Goal: Task Accomplishment & Management: Use online tool/utility

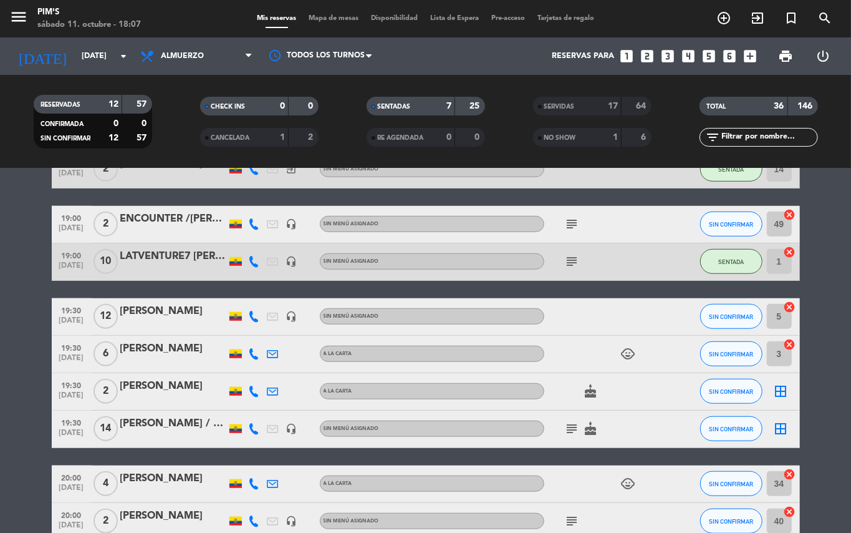
scroll to position [582, 0]
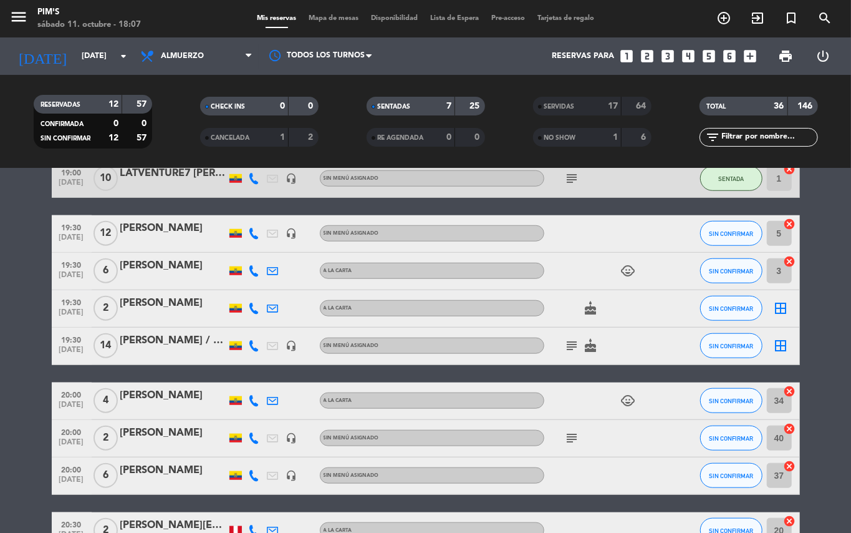
click at [791, 222] on icon "cancel" at bounding box center [790, 224] width 12 height 12
click at [782, 233] on icon "border_all" at bounding box center [781, 233] width 15 height 15
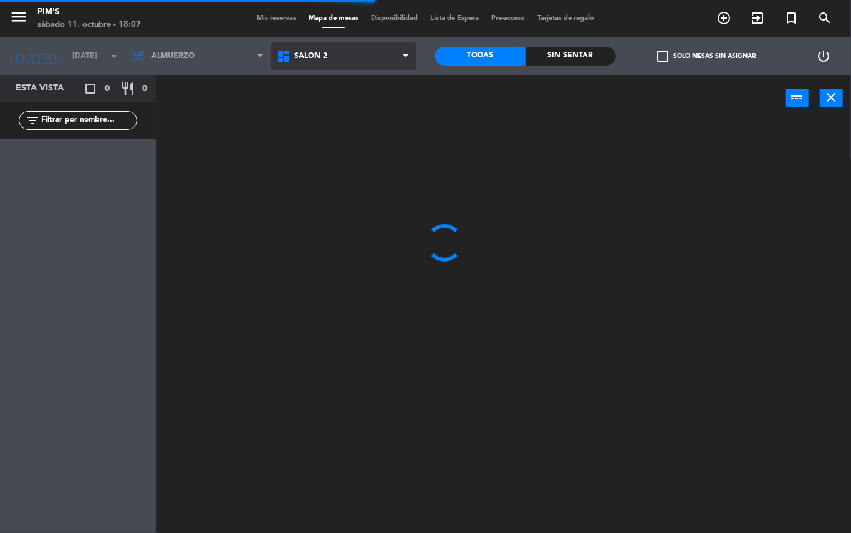
click at [377, 54] on span "Salón 2" at bounding box center [344, 55] width 146 height 27
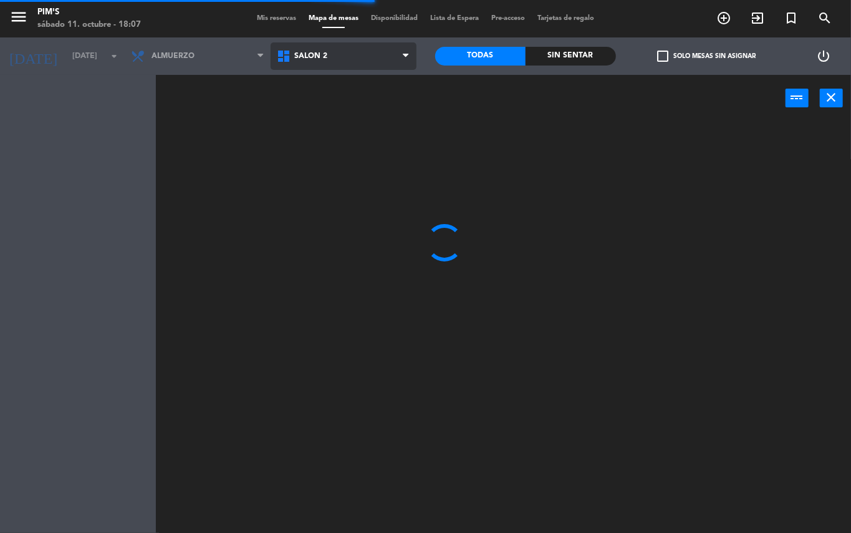
click at [374, 107] on ng-component "menu Pim's [DATE] 11. octubre - 18:07 Mis reservas Mapa de mesas Disponibilidad…" at bounding box center [425, 266] width 851 height 533
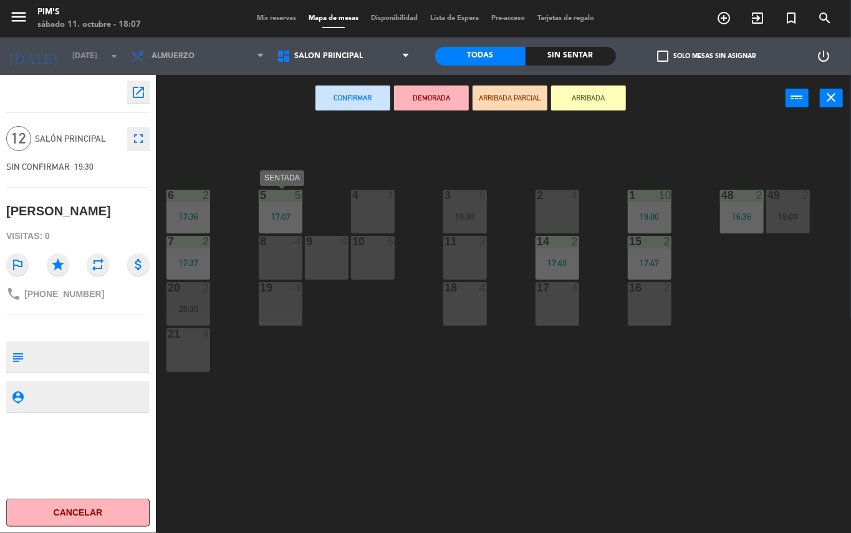
click at [283, 203] on div "5 5 17:07" at bounding box center [281, 212] width 44 height 44
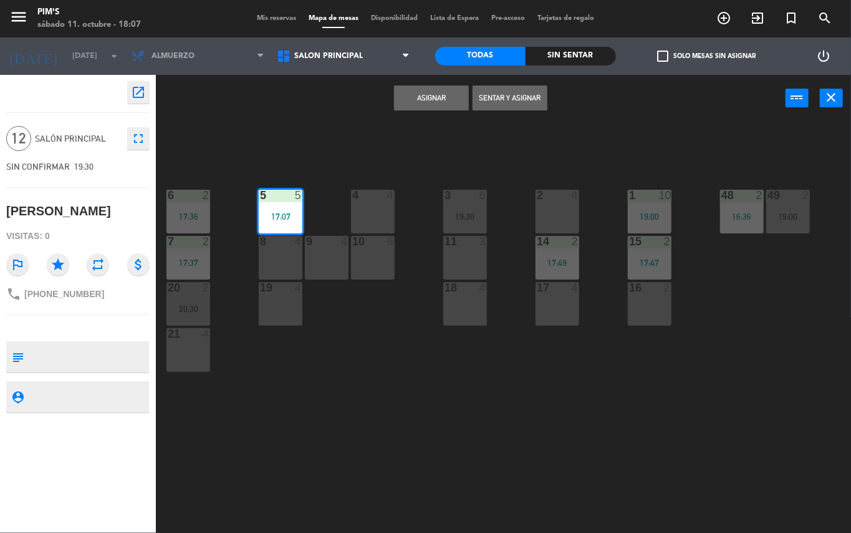
click at [440, 100] on button "Asignar" at bounding box center [431, 97] width 75 height 25
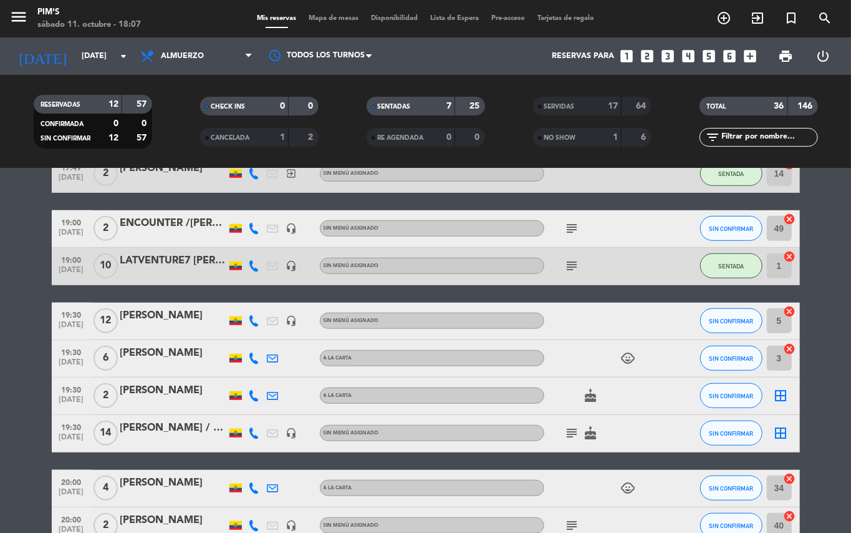
scroll to position [499, 0]
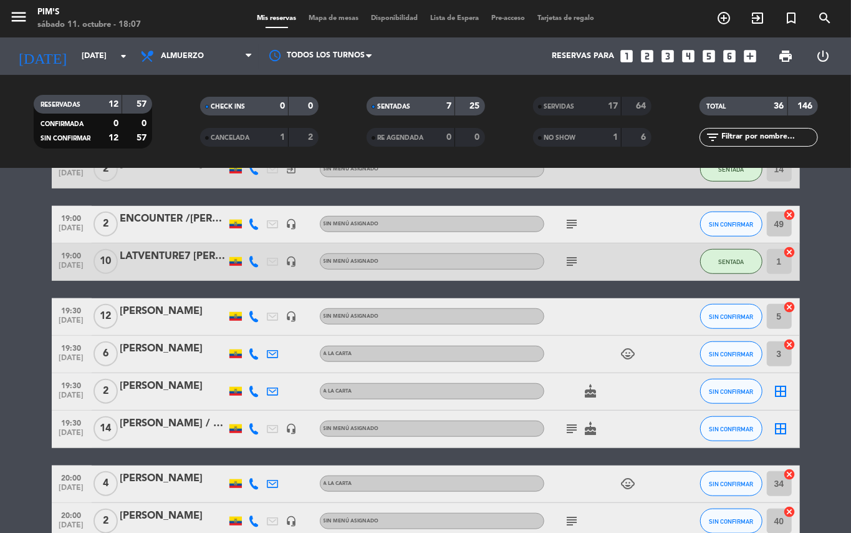
click at [788, 433] on icon "border_all" at bounding box center [781, 428] width 15 height 15
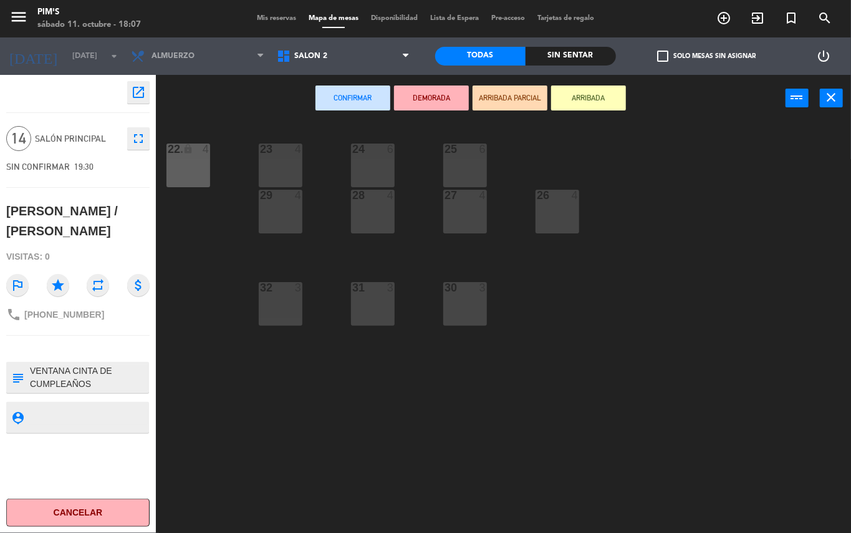
click at [254, 21] on span "Mis reservas" at bounding box center [277, 18] width 52 height 7
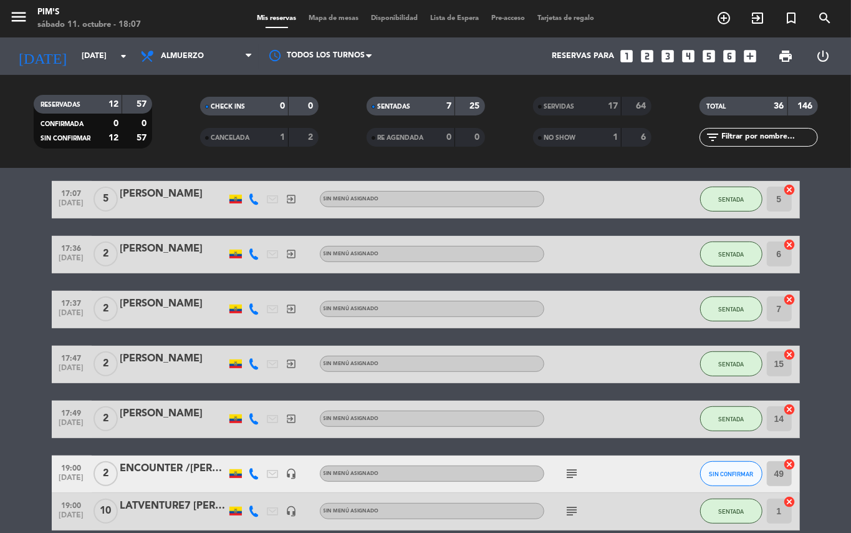
scroll to position [499, 0]
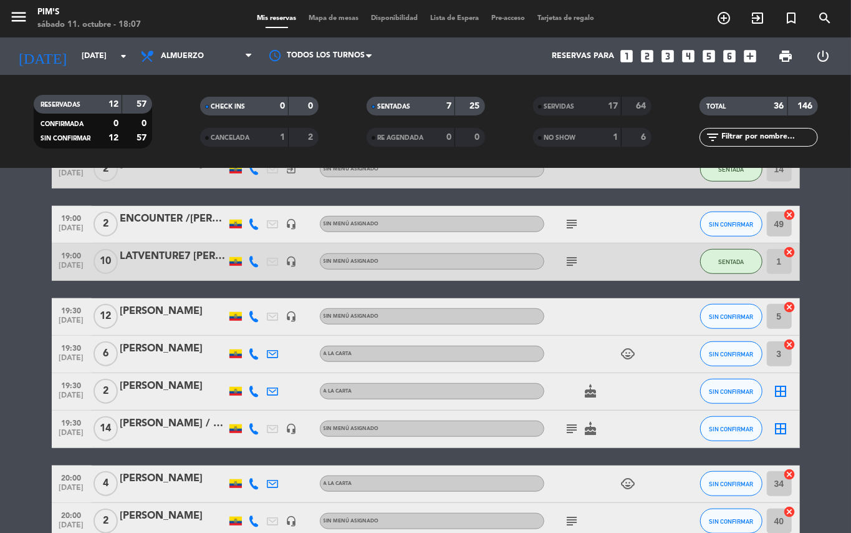
click at [787, 342] on icon "cancel" at bounding box center [790, 344] width 12 height 12
click at [784, 427] on icon "border_all" at bounding box center [781, 428] width 15 height 15
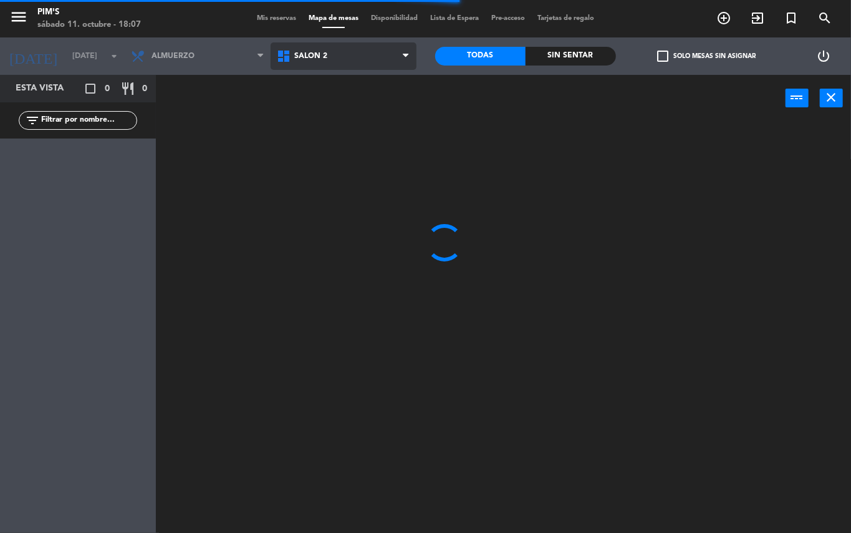
click at [370, 58] on span "Salón 2" at bounding box center [344, 55] width 146 height 27
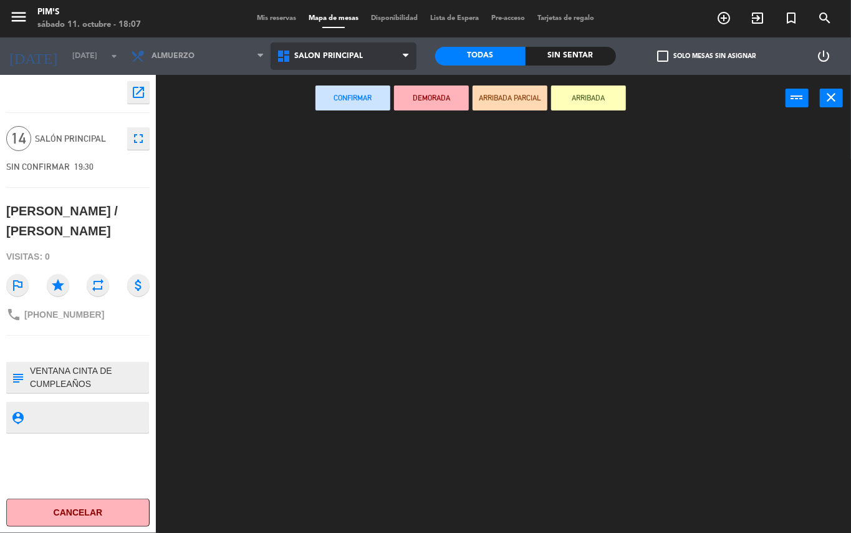
click at [370, 110] on ng-component "menu Pim's [DATE] 11. octubre - 18:07 Mis reservas Mapa de mesas Disponibilidad…" at bounding box center [425, 266] width 851 height 533
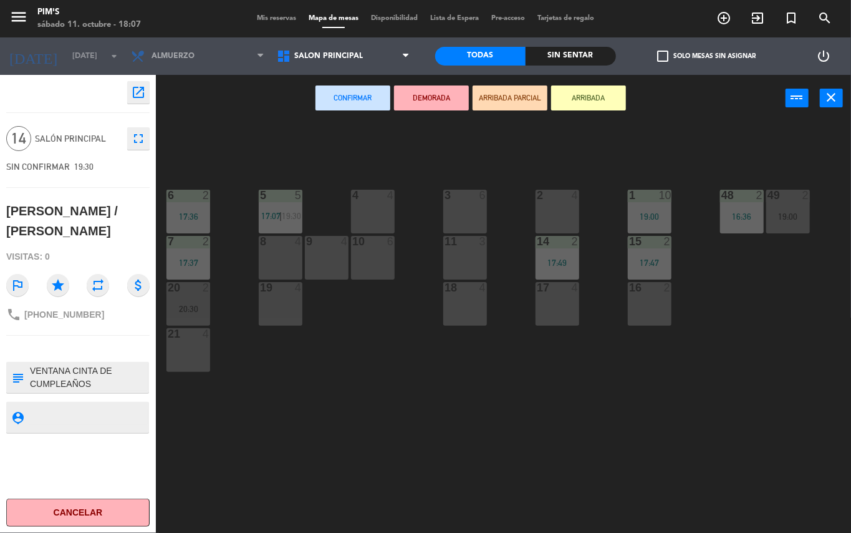
click at [460, 218] on div "3 6" at bounding box center [465, 212] width 44 height 44
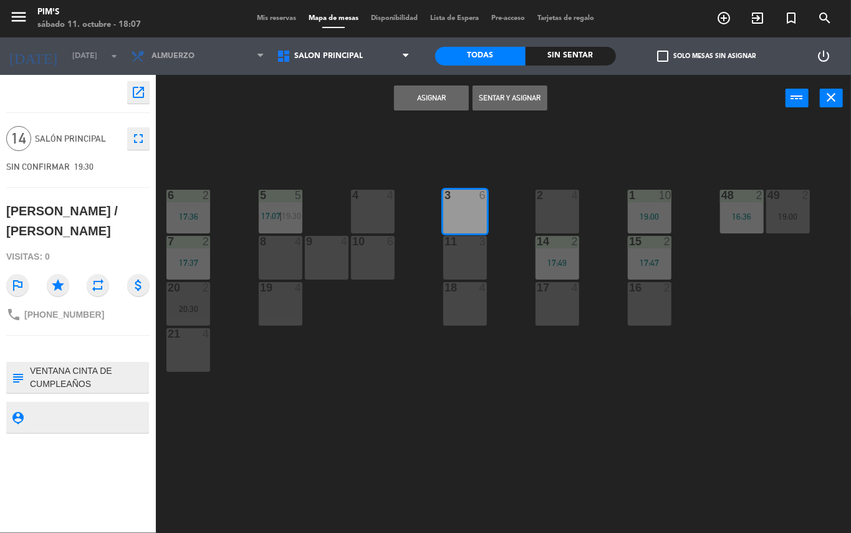
click at [448, 95] on button "Asignar" at bounding box center [431, 97] width 75 height 25
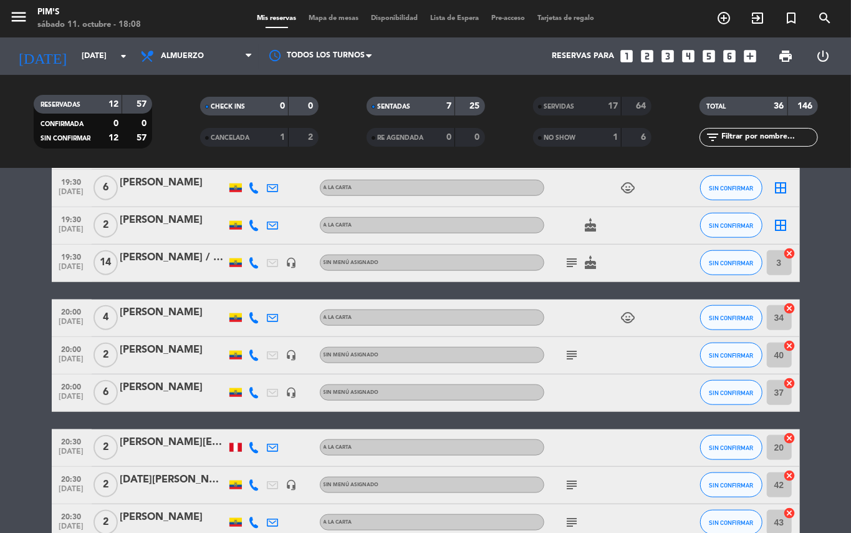
scroll to position [582, 0]
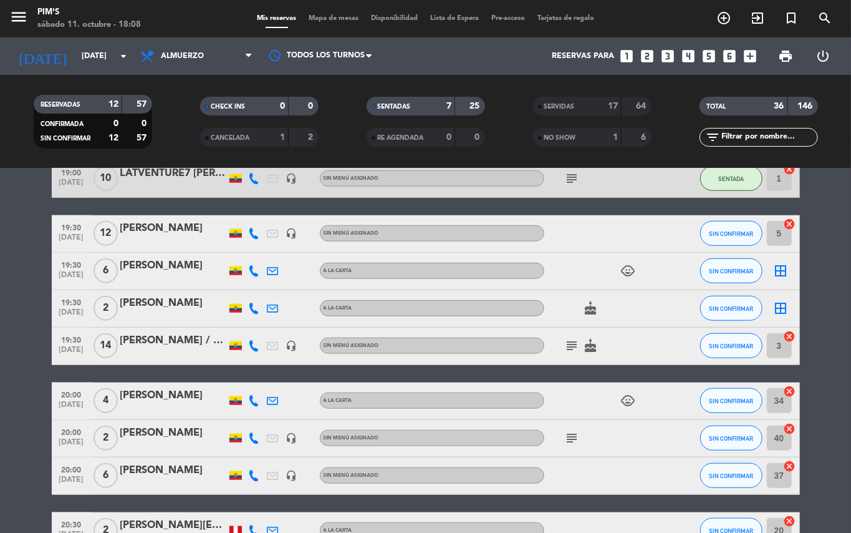
click at [774, 304] on icon "border_all" at bounding box center [781, 308] width 15 height 15
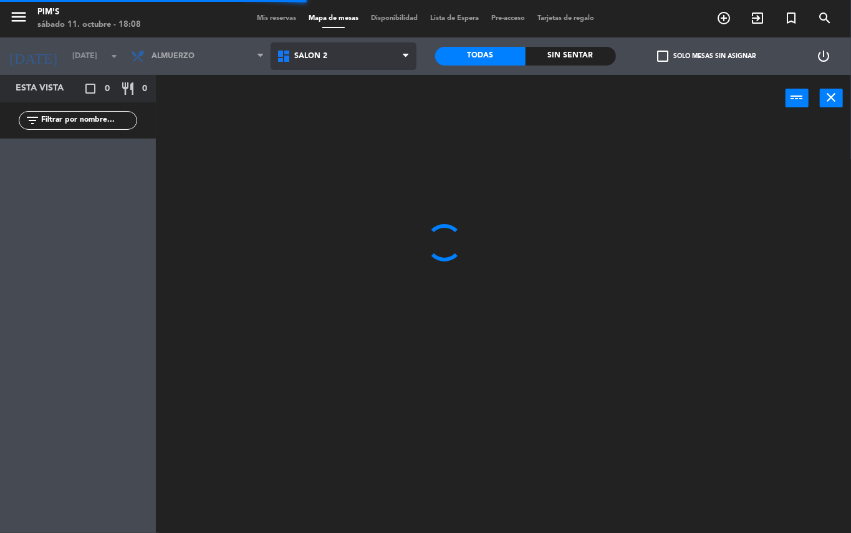
click at [384, 55] on span "Salón 2" at bounding box center [344, 55] width 146 height 27
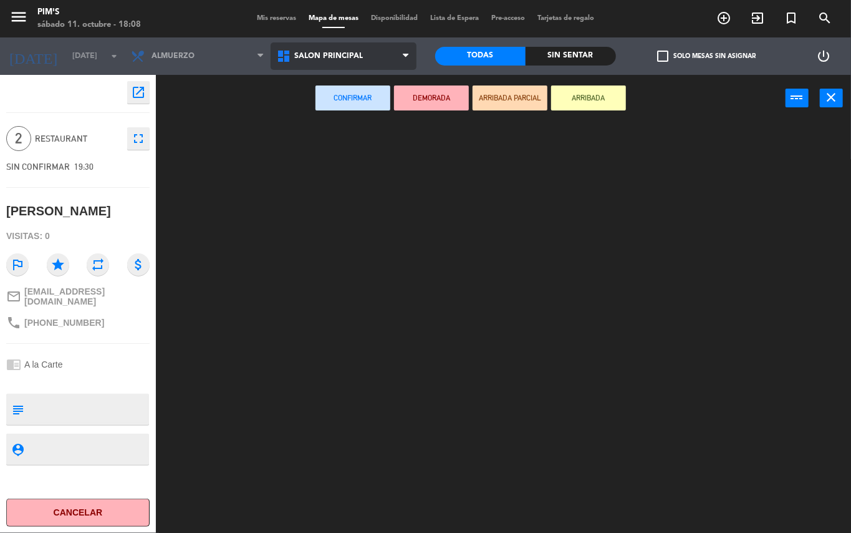
click at [377, 110] on ng-component "menu Pim's [DATE] 11. octubre - 18:08 Mis reservas Mapa de mesas Disponibilidad…" at bounding box center [425, 266] width 851 height 533
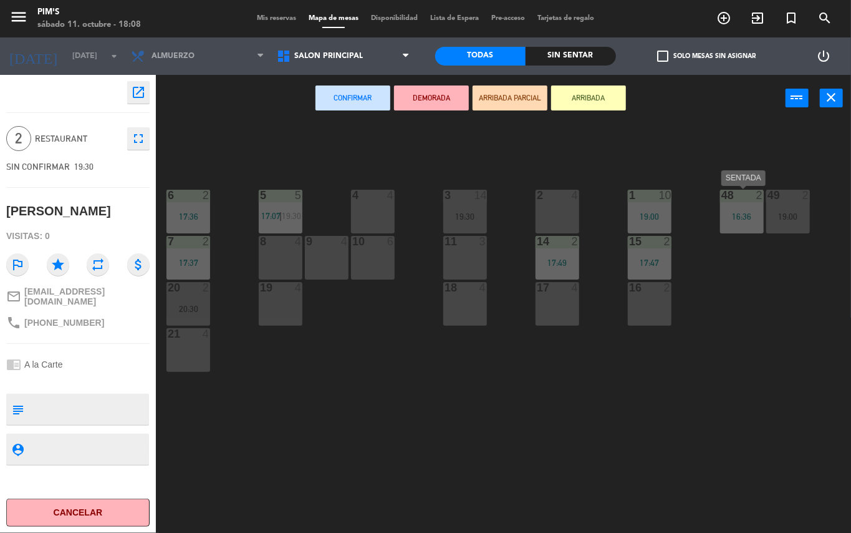
click at [734, 224] on div "48 2 16:36" at bounding box center [742, 212] width 44 height 44
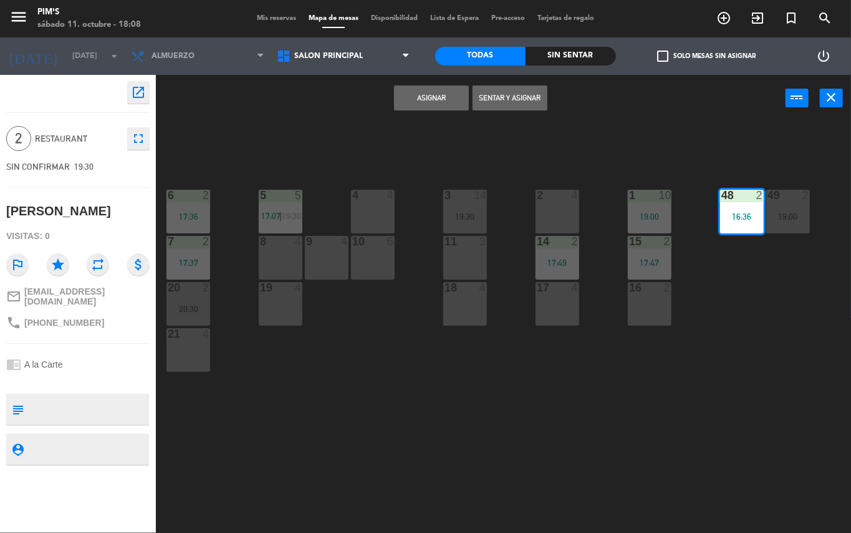
click at [442, 87] on button "Asignar" at bounding box center [431, 97] width 75 height 25
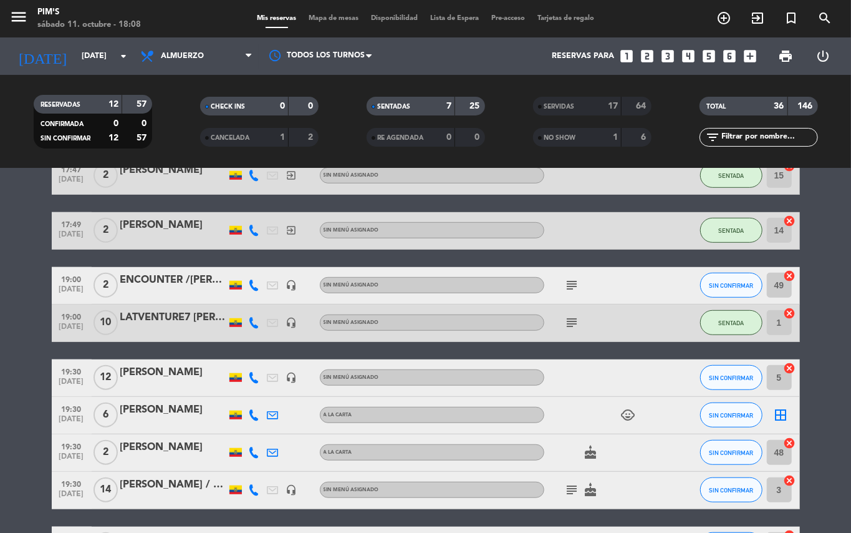
scroll to position [521, 0]
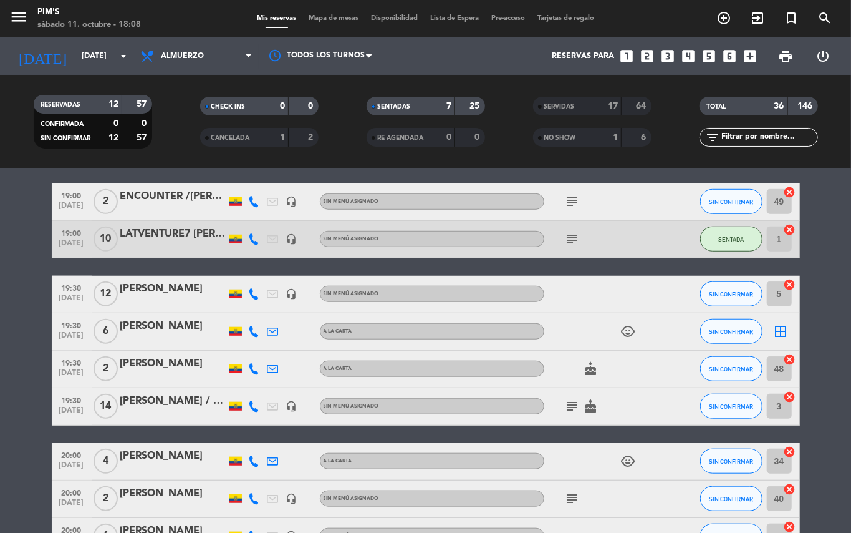
click at [779, 327] on icon "border_all" at bounding box center [781, 331] width 15 height 15
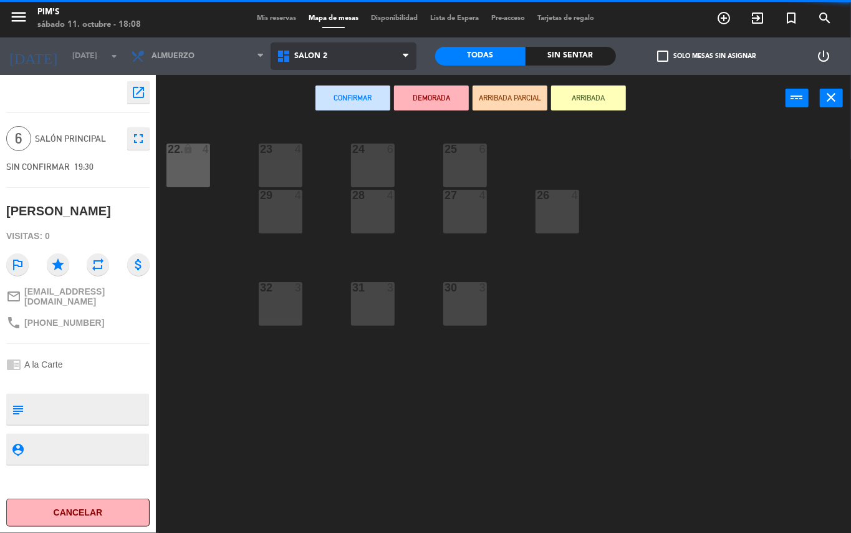
click at [317, 69] on span "Salón 2" at bounding box center [344, 55] width 146 height 27
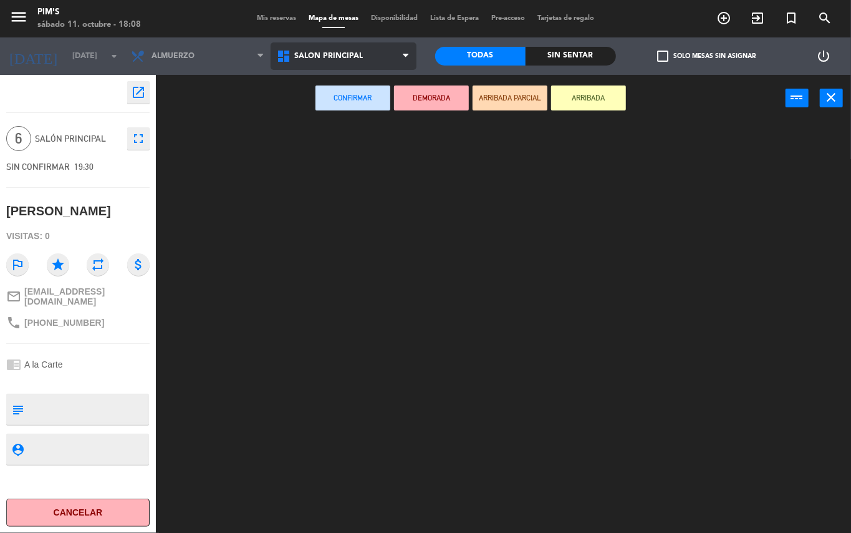
click at [342, 111] on ng-component "menu Pim's [DATE] 11. octubre - 18:08 Mis reservas Mapa de mesas Disponibilidad…" at bounding box center [425, 266] width 851 height 533
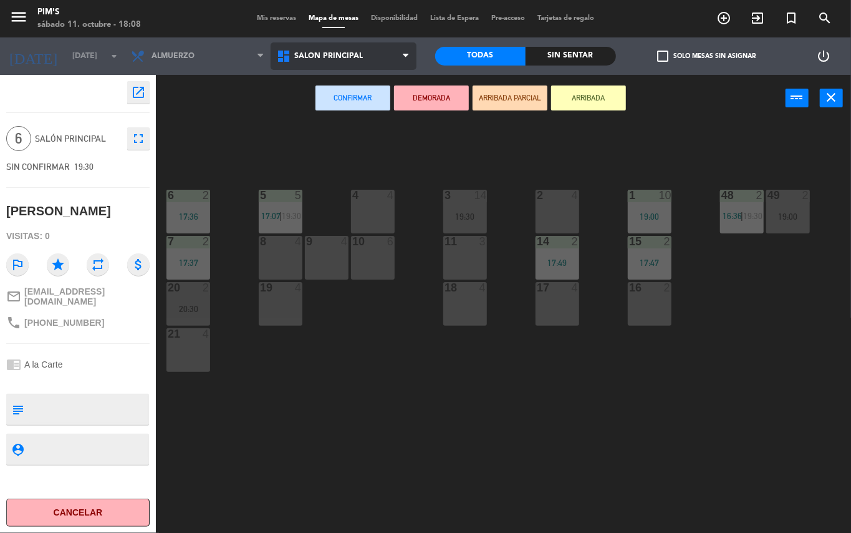
click at [350, 56] on span "Salón principal" at bounding box center [328, 56] width 69 height 9
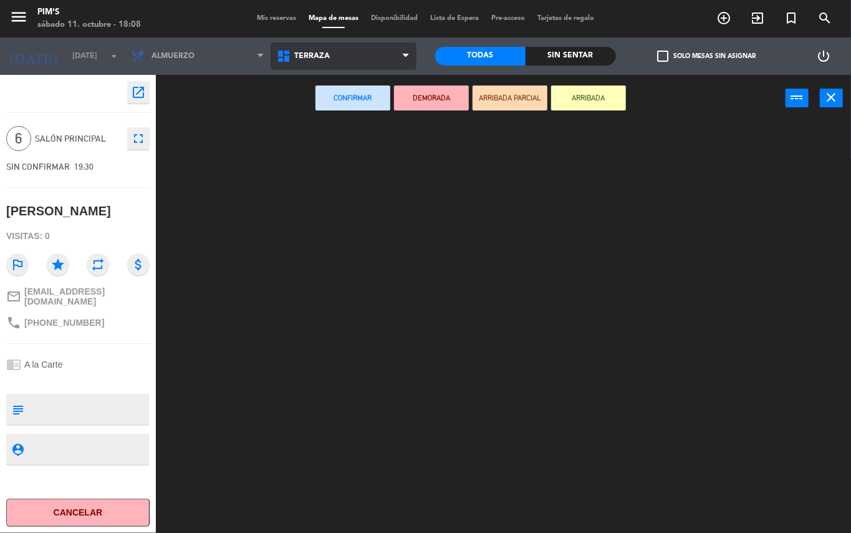
click at [343, 131] on ng-component "menu Pim's [DATE] 11. octubre - 18:08 Mis reservas Mapa de mesas Disponibilidad…" at bounding box center [425, 266] width 851 height 533
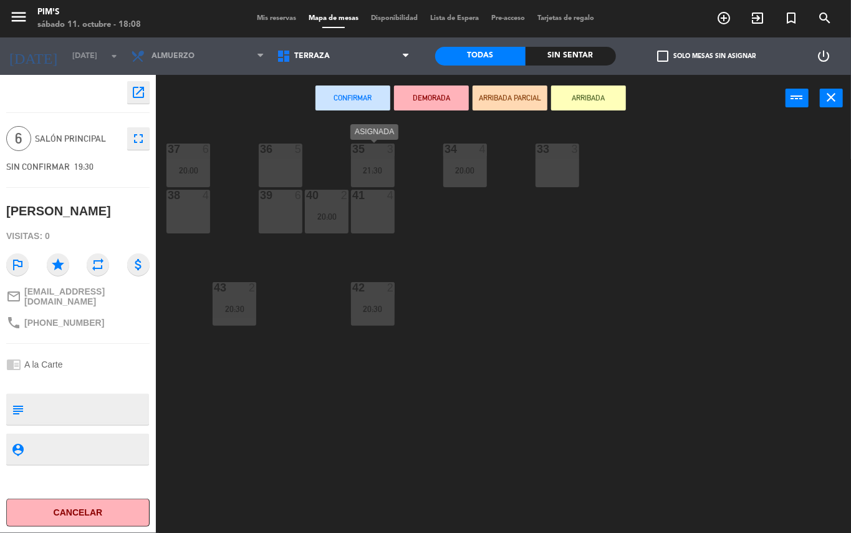
click at [373, 162] on div "35 3 21:30" at bounding box center [373, 165] width 44 height 44
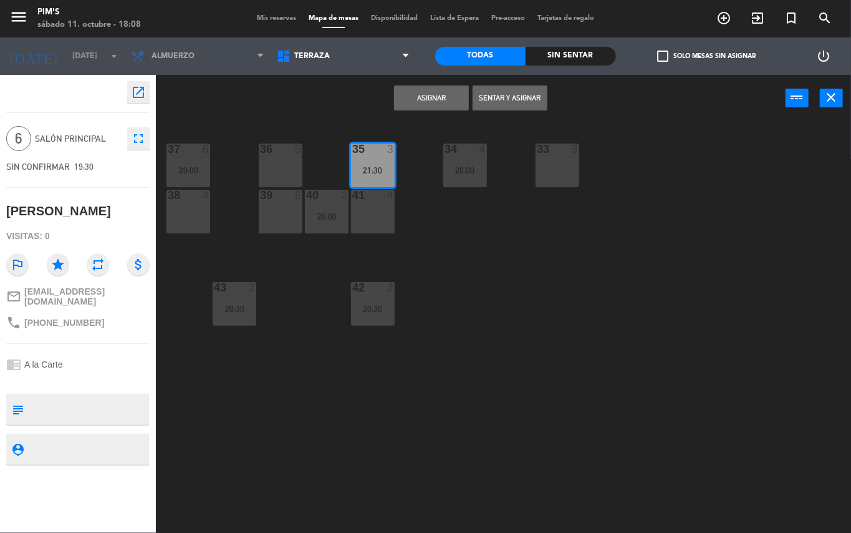
click at [422, 106] on button "Asignar" at bounding box center [431, 97] width 75 height 25
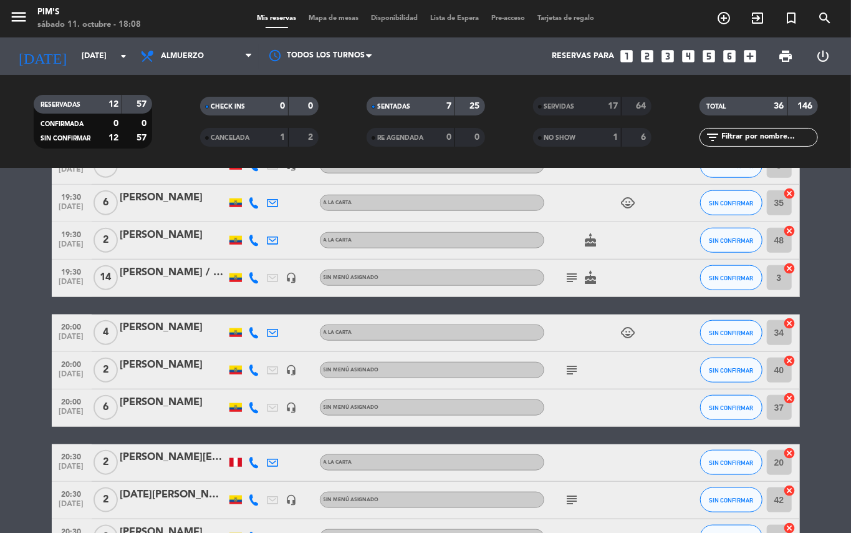
scroll to position [665, 0]
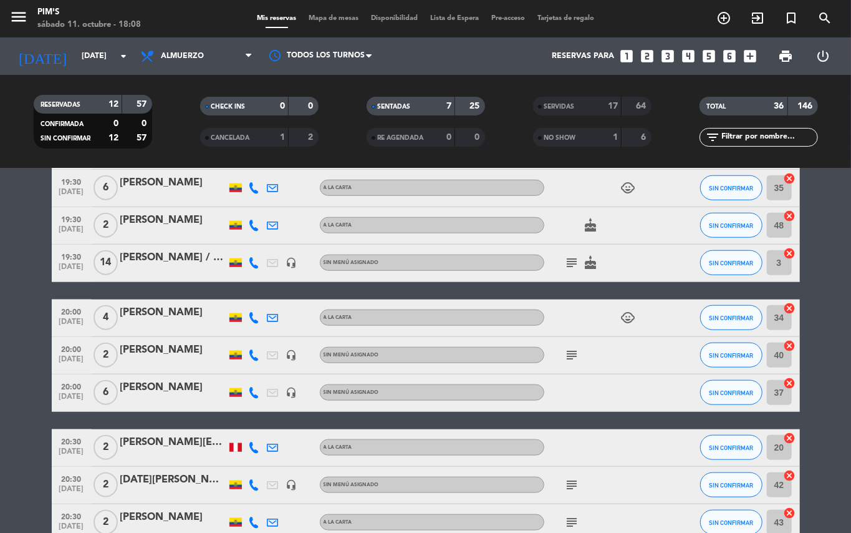
click at [788, 345] on icon "cancel" at bounding box center [790, 345] width 12 height 12
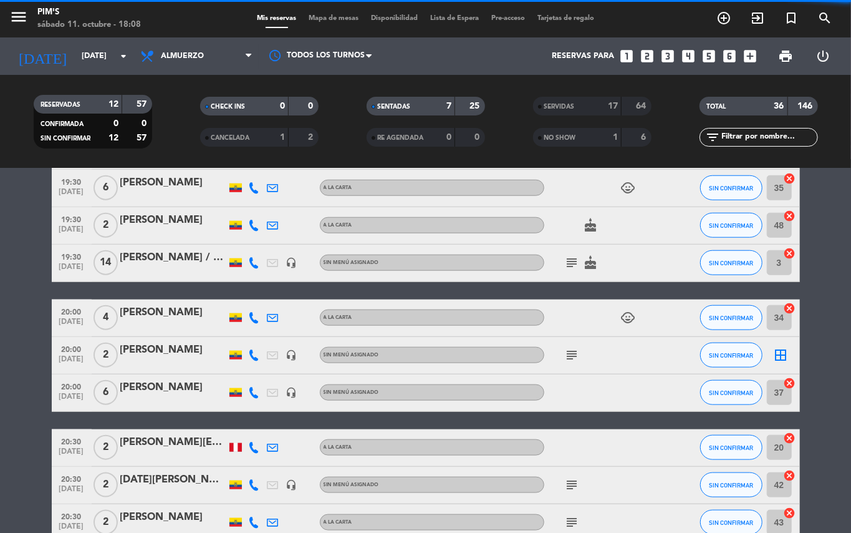
click at [792, 380] on icon "cancel" at bounding box center [790, 383] width 12 height 12
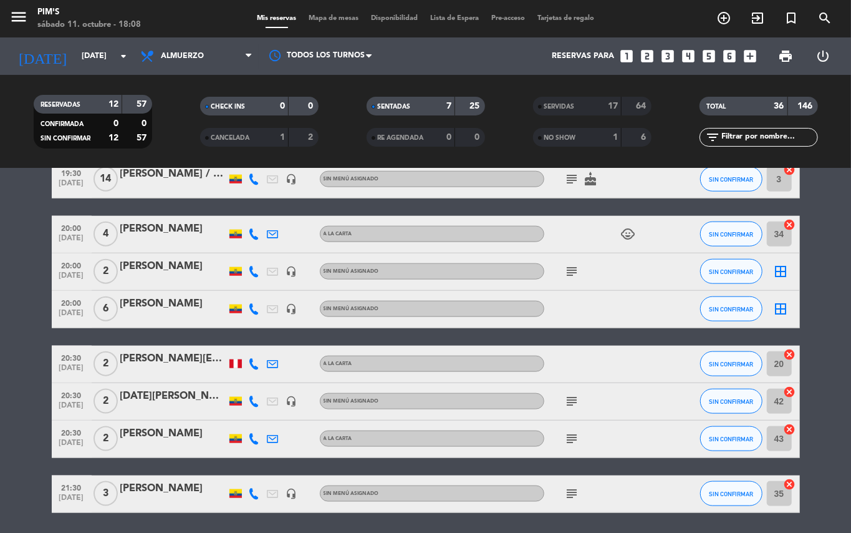
click at [789, 350] on icon "cancel" at bounding box center [790, 354] width 12 height 12
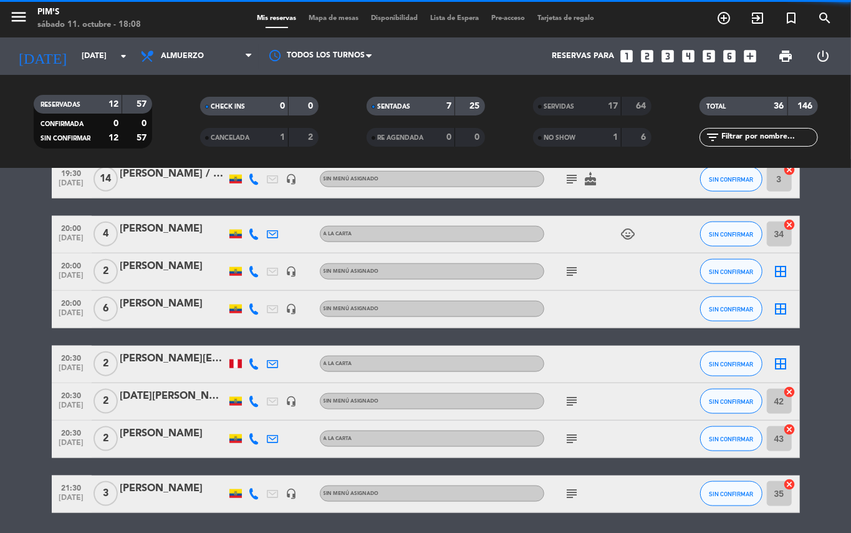
click at [788, 390] on icon "cancel" at bounding box center [790, 391] width 12 height 12
click at [787, 428] on icon "cancel" at bounding box center [790, 429] width 12 height 12
click at [787, 485] on icon "cancel" at bounding box center [790, 484] width 12 height 12
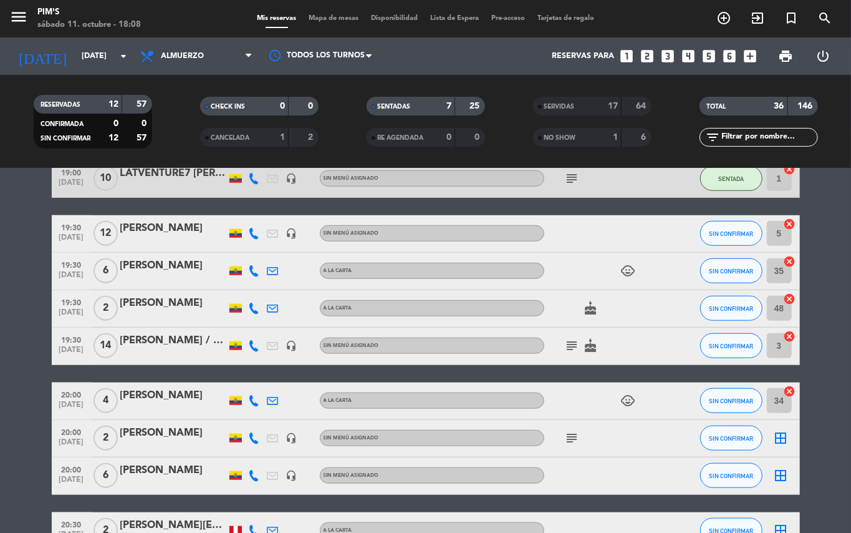
scroll to position [665, 0]
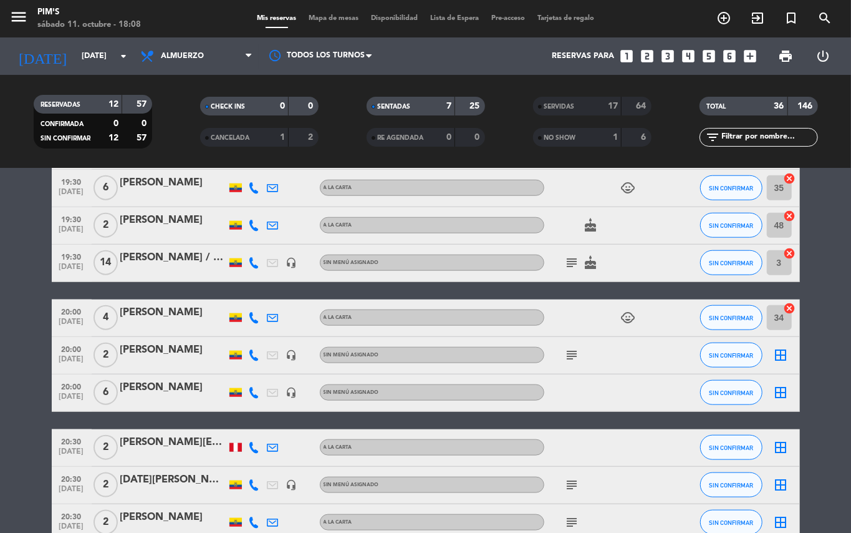
click at [779, 350] on icon "border_all" at bounding box center [781, 354] width 15 height 15
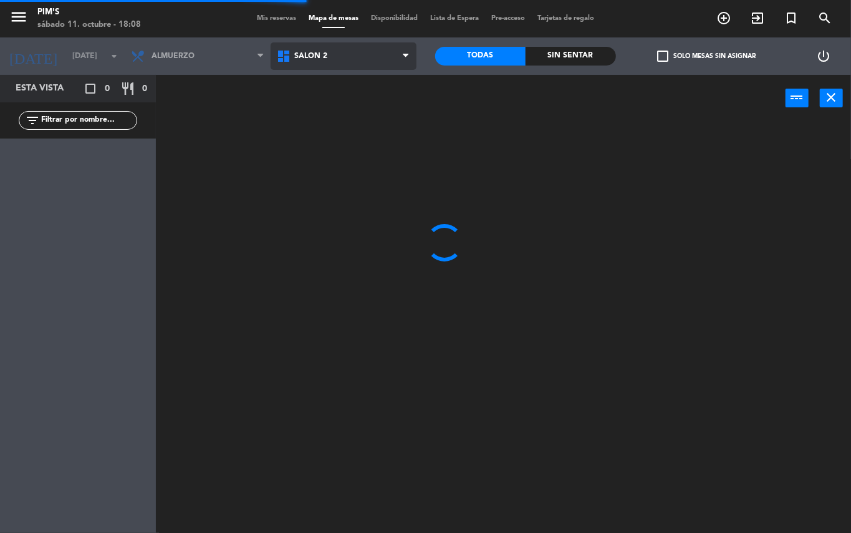
click at [337, 53] on span "Salón 2" at bounding box center [344, 55] width 146 height 27
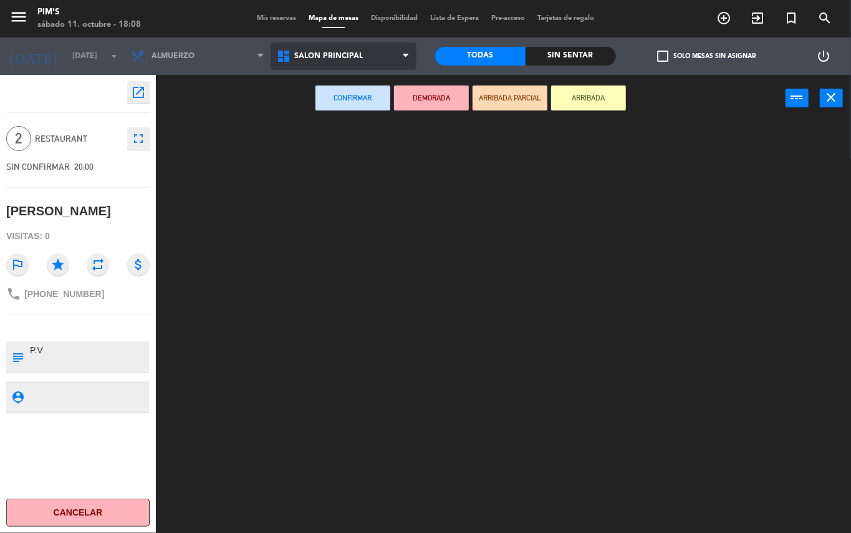
click at [347, 110] on ng-component "menu Pim's [DATE] 11. octubre - 18:08 Mis reservas Mapa de mesas Disponibilidad…" at bounding box center [425, 266] width 851 height 533
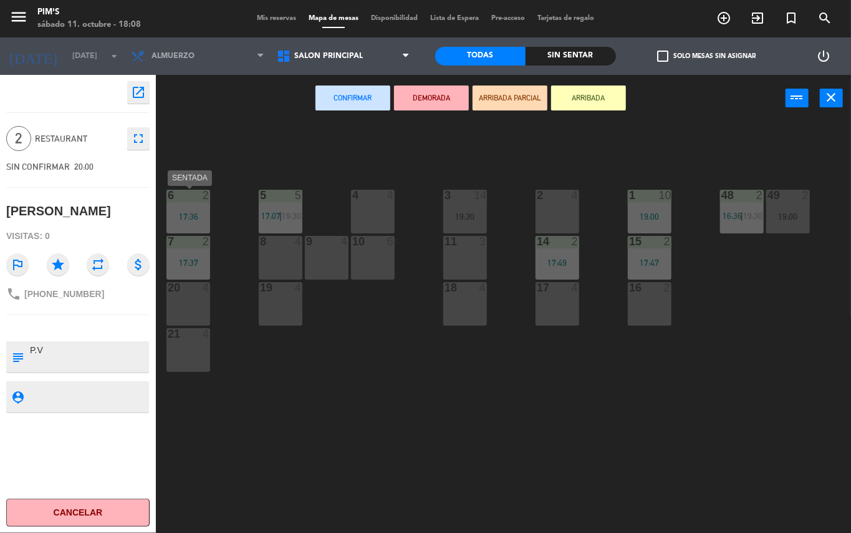
click at [196, 201] on div "6 2" at bounding box center [188, 196] width 44 height 12
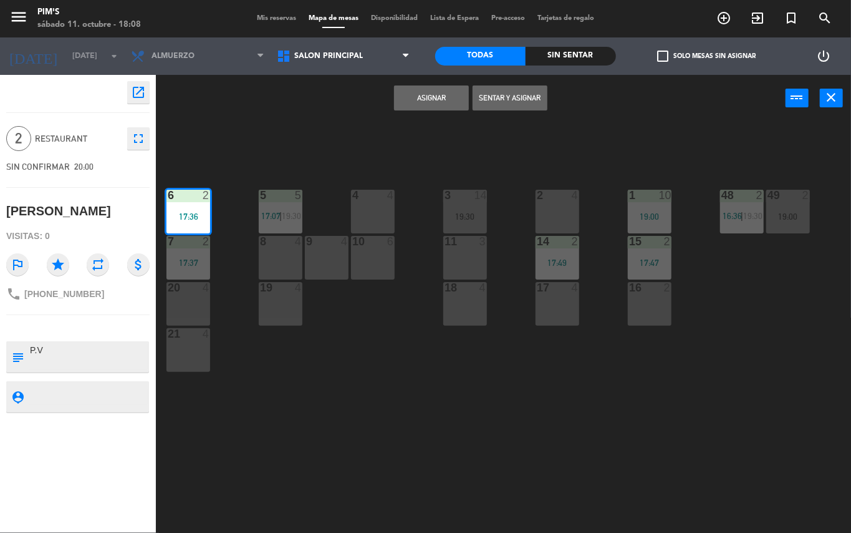
click at [446, 100] on button "Asignar" at bounding box center [431, 97] width 75 height 25
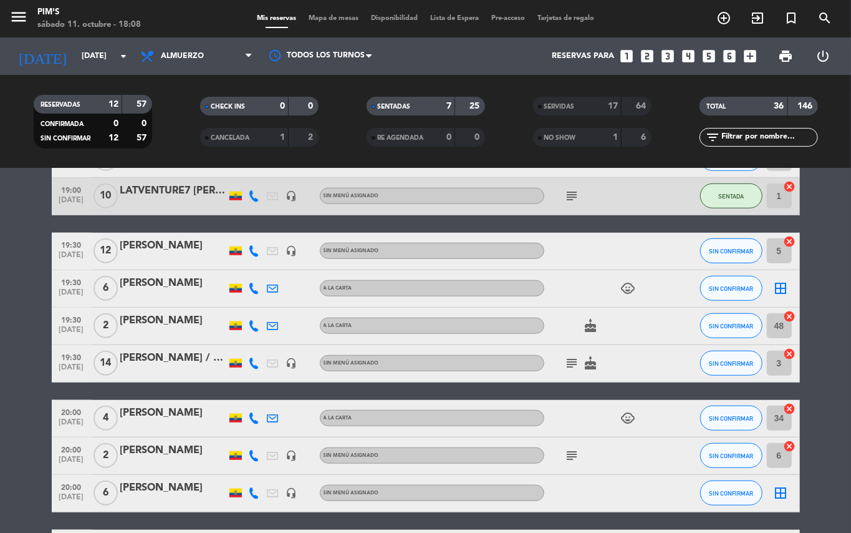
scroll to position [582, 0]
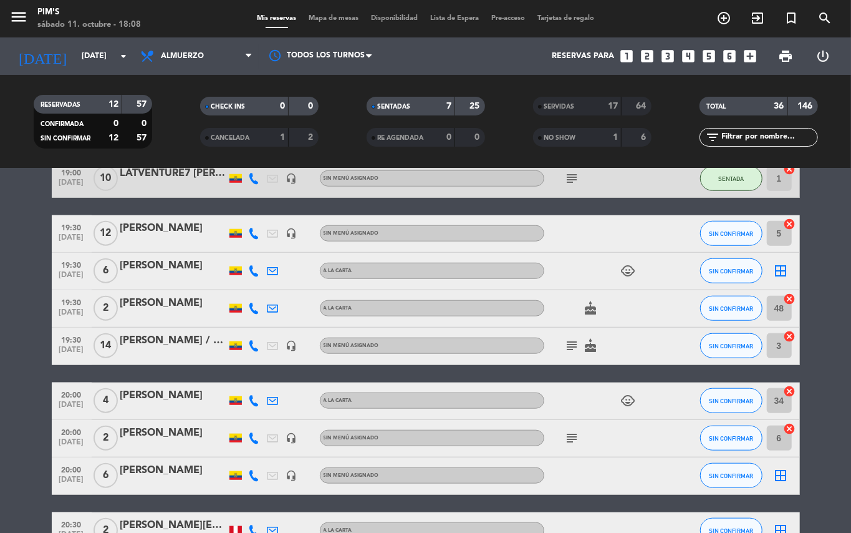
click at [789, 392] on icon "cancel" at bounding box center [790, 391] width 12 height 12
click at [779, 407] on icon "border_all" at bounding box center [781, 400] width 15 height 15
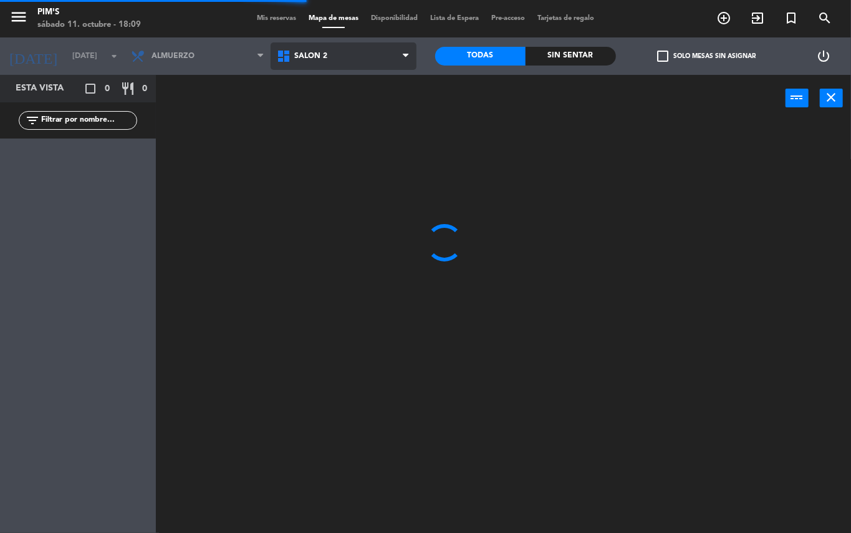
click at [367, 65] on span "Salón 2" at bounding box center [344, 55] width 146 height 27
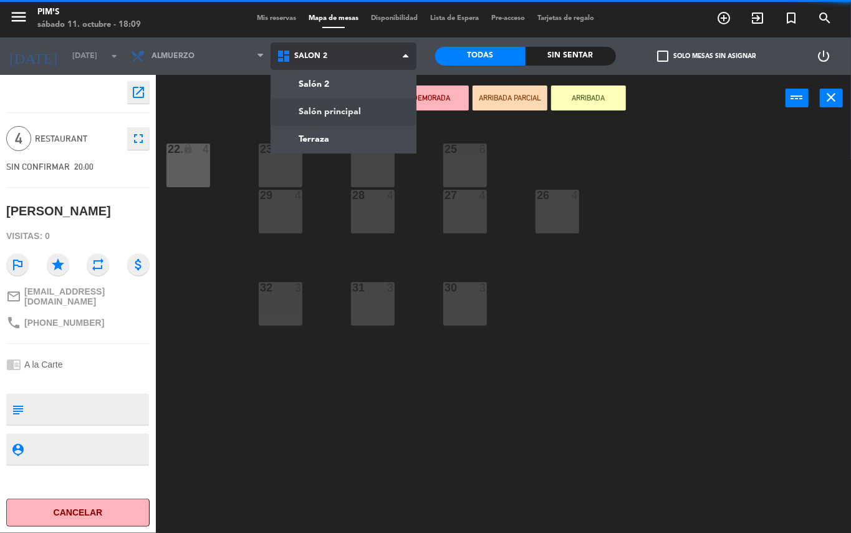
click at [365, 115] on ng-component "menu Pim's [DATE] 11. octubre - 18:09 Mis reservas Mapa de mesas Disponibilidad…" at bounding box center [425, 266] width 851 height 533
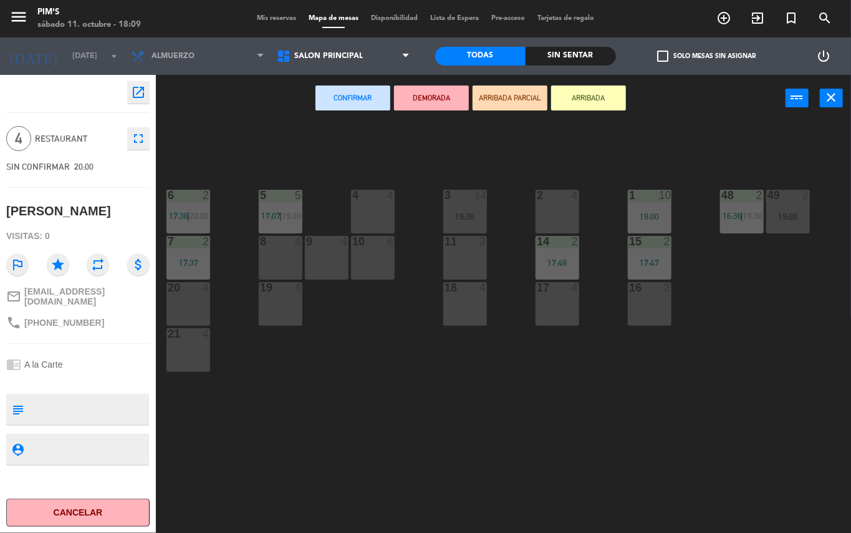
click at [549, 205] on div "2 4" at bounding box center [558, 212] width 44 height 44
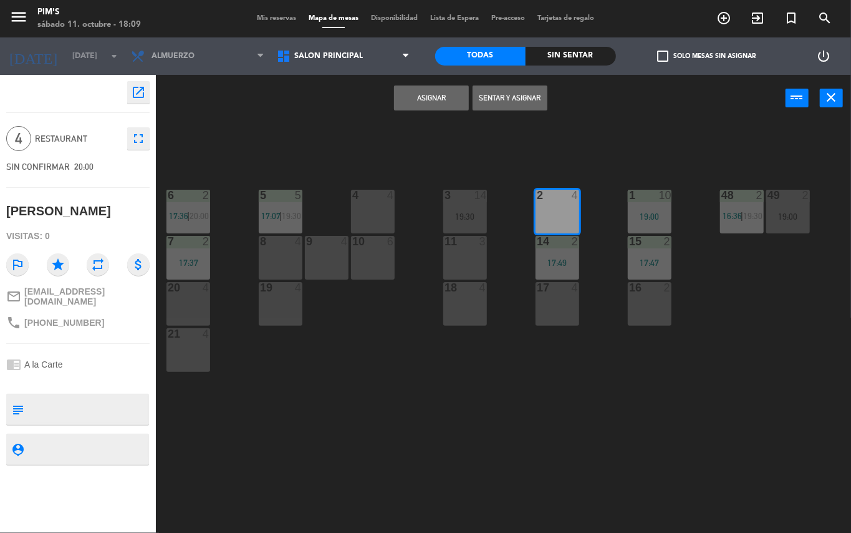
click at [432, 106] on button "Asignar" at bounding box center [431, 97] width 75 height 25
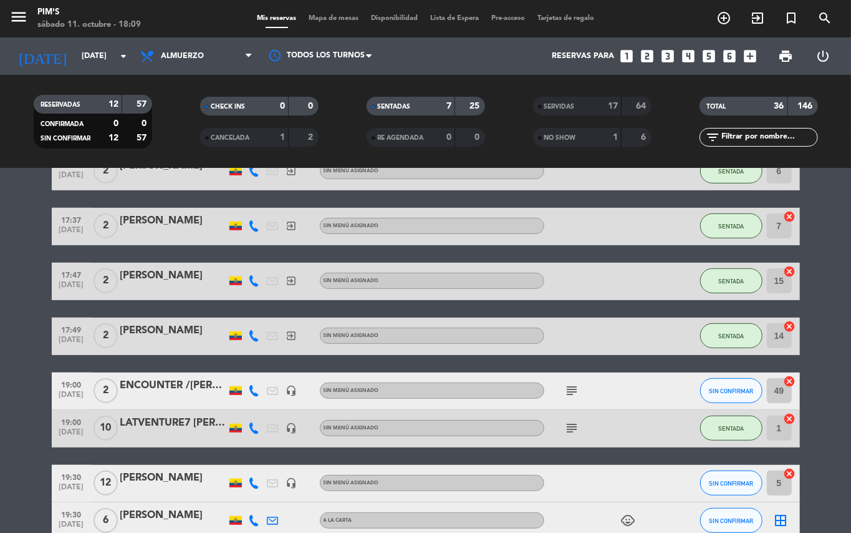
scroll to position [582, 0]
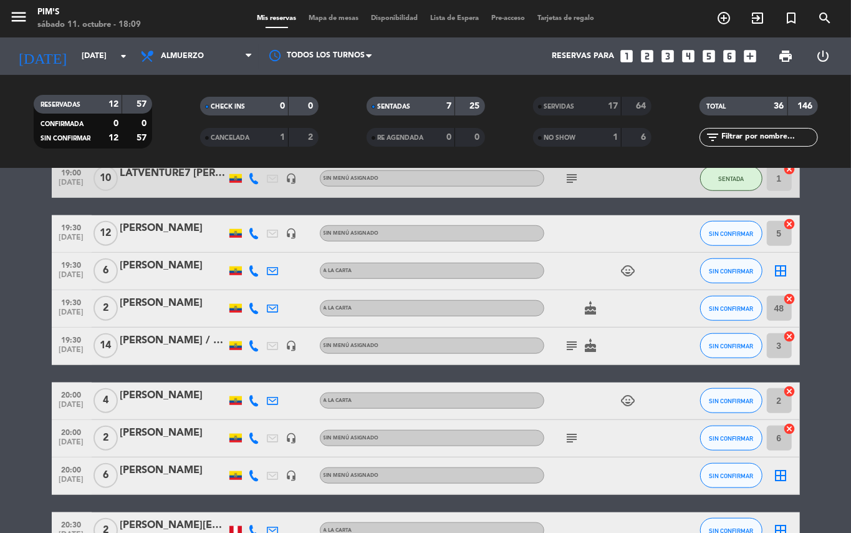
click at [567, 433] on icon "subject" at bounding box center [572, 437] width 15 height 15
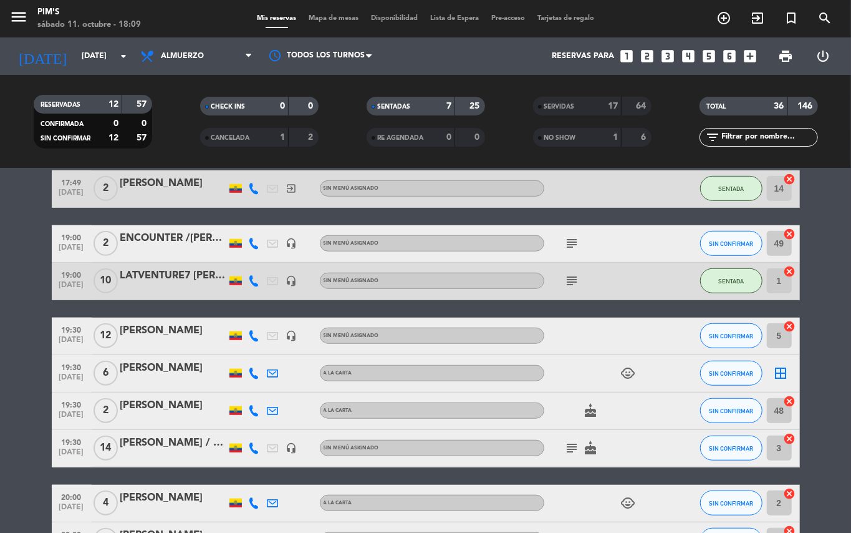
scroll to position [499, 0]
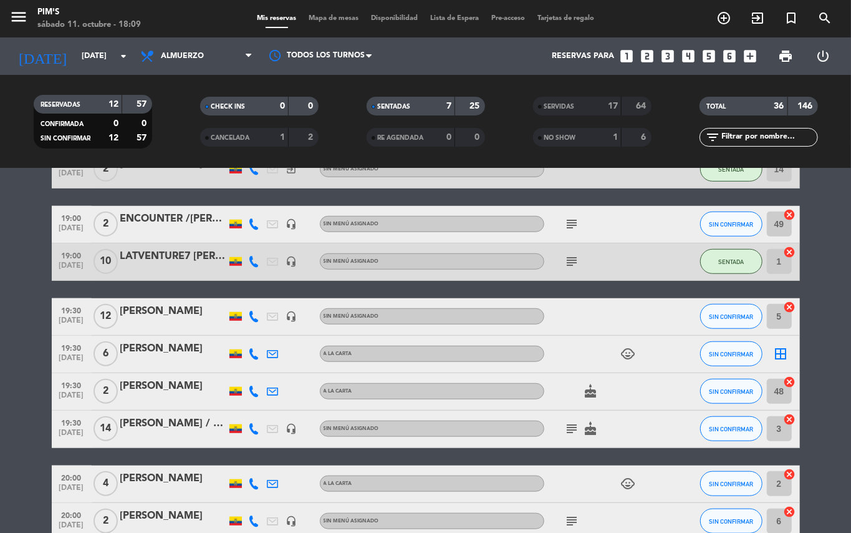
click at [786, 357] on icon "border_all" at bounding box center [781, 353] width 15 height 15
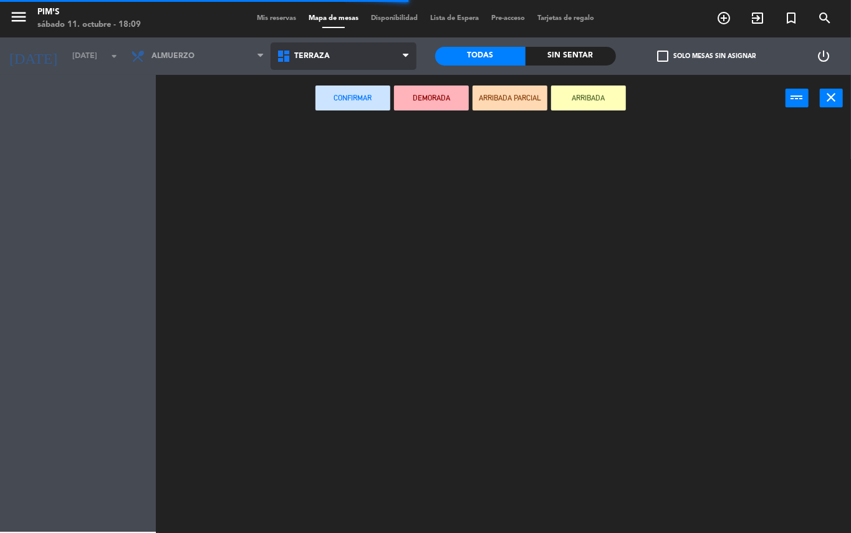
click at [372, 138] on ng-component "menu Pim's [DATE] 11. octubre - 18:09 Mis reservas Mapa de mesas Disponibilidad…" at bounding box center [425, 266] width 851 height 533
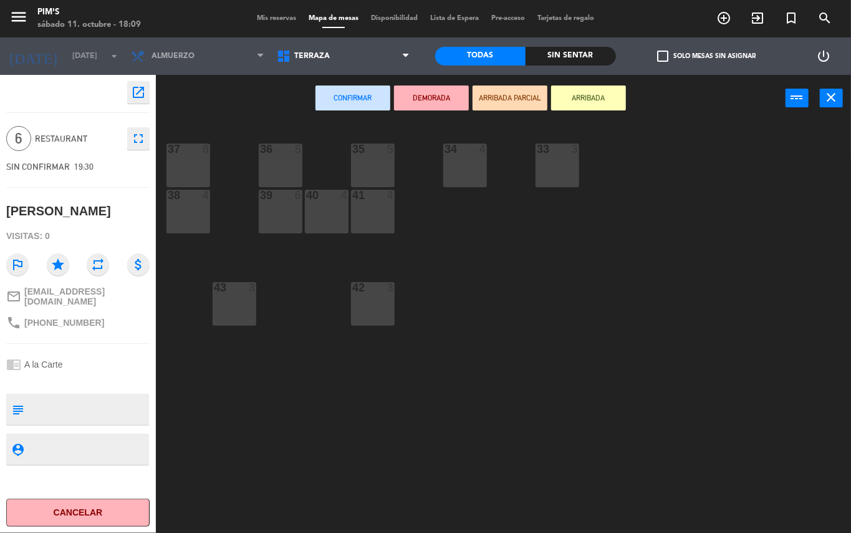
click at [380, 183] on div "35 5" at bounding box center [373, 165] width 44 height 44
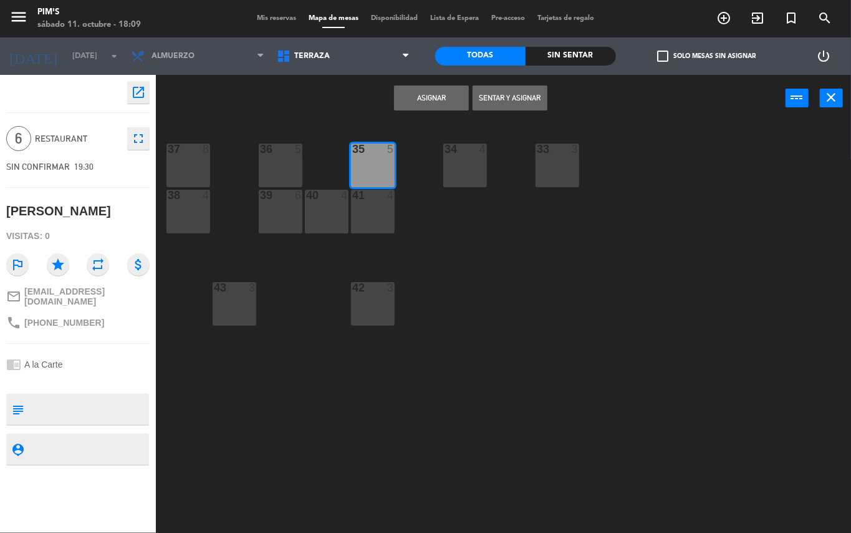
click at [439, 101] on button "Asignar" at bounding box center [431, 97] width 75 height 25
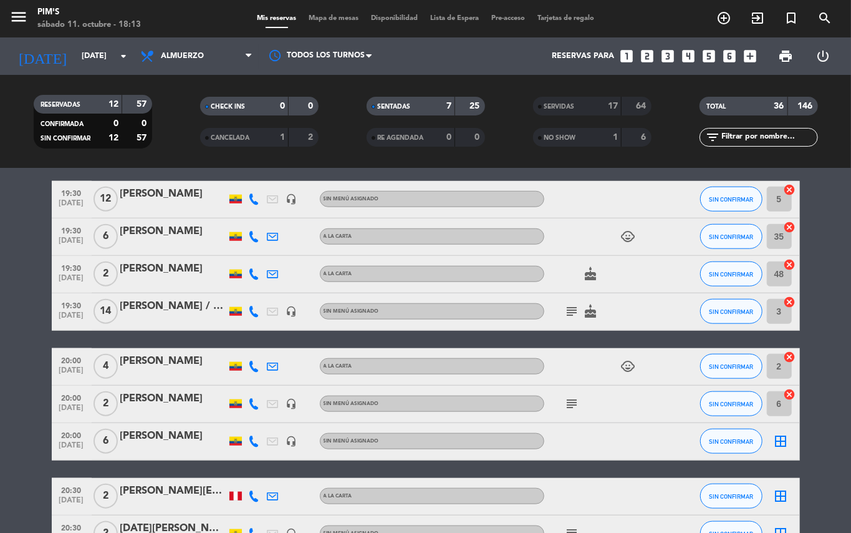
scroll to position [624, 0]
